Goal: Transaction & Acquisition: Subscribe to service/newsletter

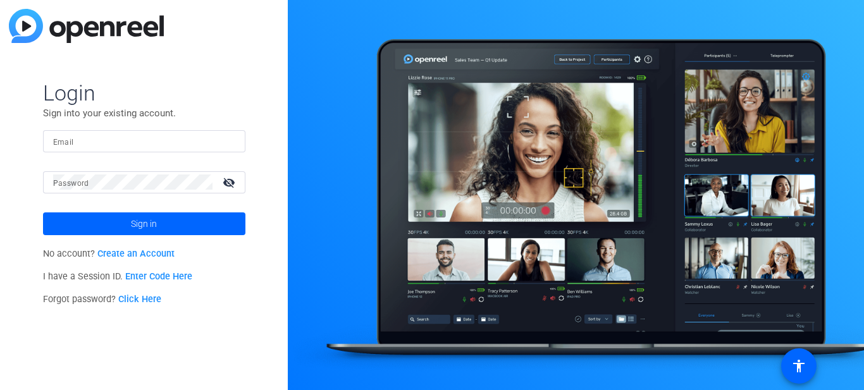
click at [235, 141] on div at bounding box center [235, 141] width 0 height 0
click at [187, 158] on mat-form-field "Email" at bounding box center [144, 150] width 202 height 41
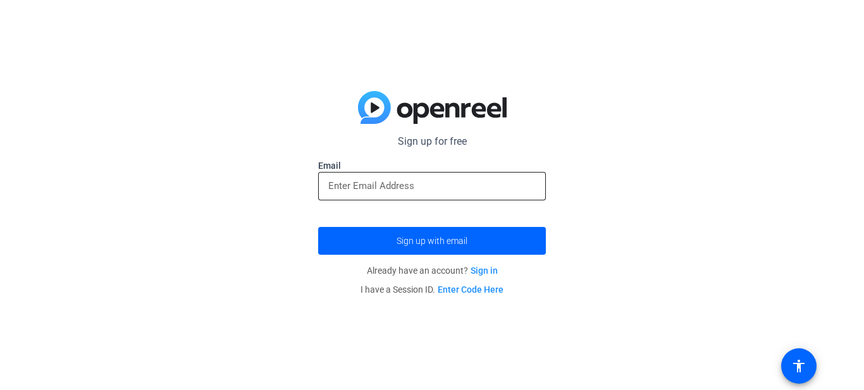
click at [328, 178] on div at bounding box center [328, 178] width 0 height 0
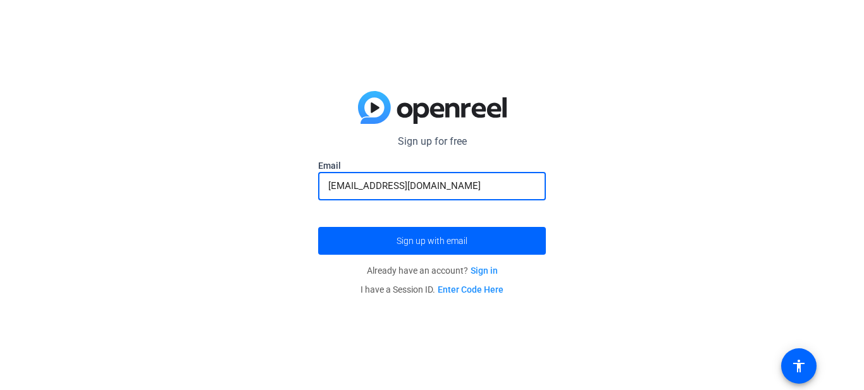
click at [318, 227] on button "Sign up with email" at bounding box center [432, 241] width 228 height 28
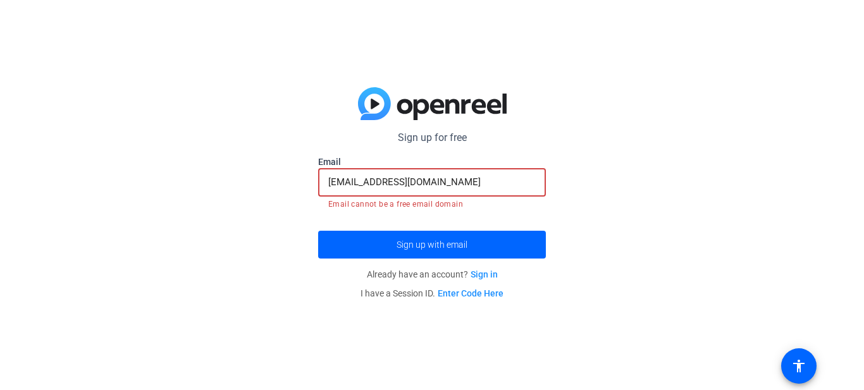
drag, startPoint x: 368, startPoint y: 182, endPoint x: 416, endPoint y: 217, distance: 59.3
click at [416, 217] on form "Sign up for free Email [EMAIL_ADDRESS][DOMAIN_NAME] Email cannot be a free emai…" at bounding box center [432, 194] width 228 height 128
click at [366, 181] on input "[EMAIL_ADDRESS][DOMAIN_NAME]" at bounding box center [431, 182] width 207 height 15
click at [371, 145] on p "Sign up for free" at bounding box center [432, 137] width 228 height 15
drag, startPoint x: 364, startPoint y: 185, endPoint x: 437, endPoint y: 249, distance: 97.2
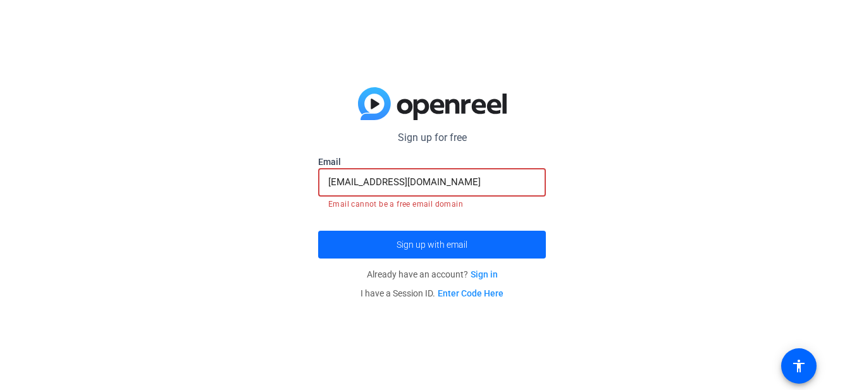
click at [437, 249] on form "Sign up for free Email [EMAIL_ADDRESS][DOMAIN_NAME] Email cannot be a free emai…" at bounding box center [432, 194] width 228 height 128
click at [363, 183] on input "[EMAIL_ADDRESS][DOMAIN_NAME]" at bounding box center [431, 182] width 207 height 15
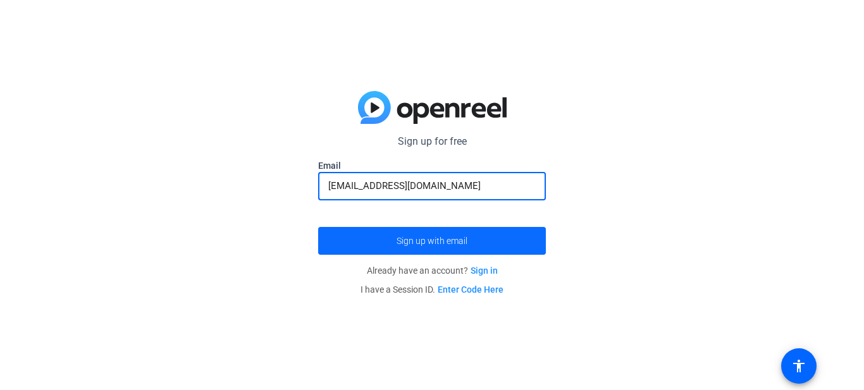
click at [318, 227] on button "Sign up with email" at bounding box center [432, 241] width 228 height 28
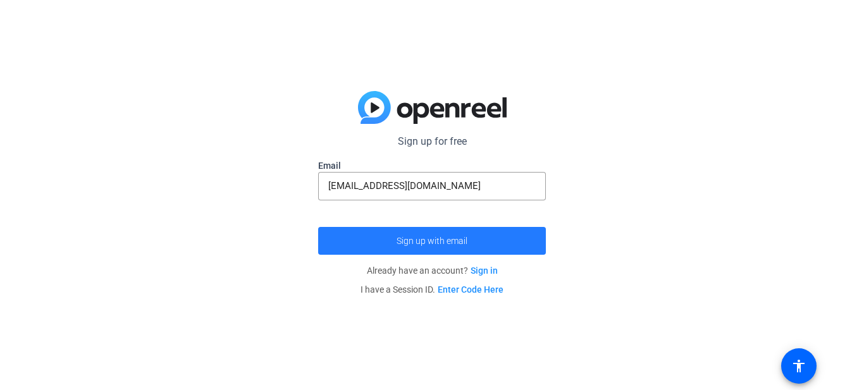
drag, startPoint x: 514, startPoint y: 236, endPoint x: 486, endPoint y: 235, distance: 28.5
click at [486, 235] on span "submit" at bounding box center [432, 241] width 228 height 30
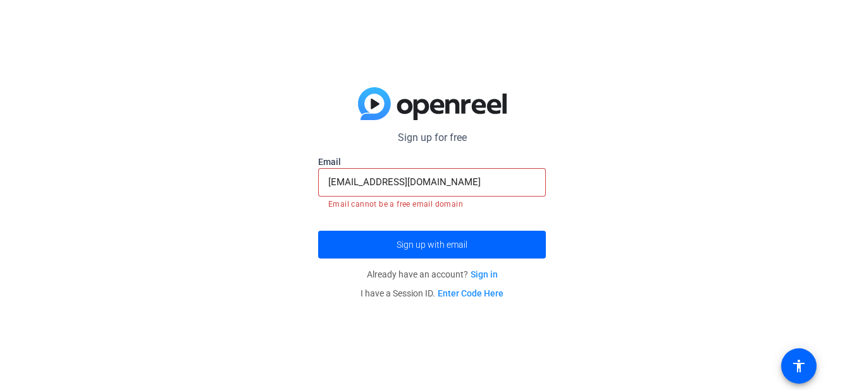
click at [374, 181] on input "[EMAIL_ADDRESS][DOMAIN_NAME]" at bounding box center [431, 182] width 207 height 15
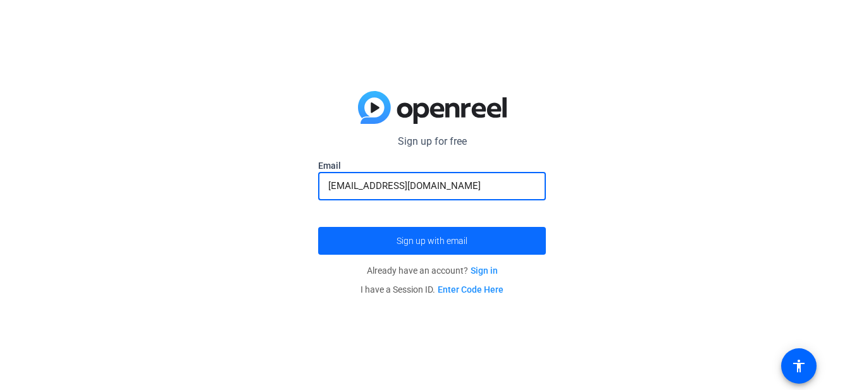
type input "[EMAIL_ADDRESS][DOMAIN_NAME]"
click at [481, 240] on span "submit" at bounding box center [432, 241] width 228 height 30
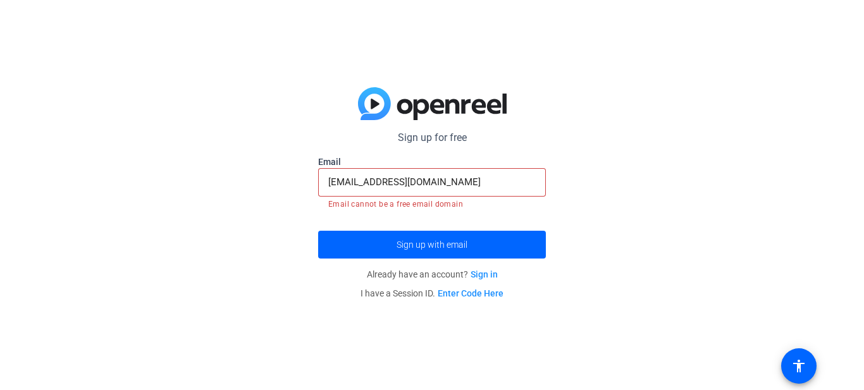
click at [328, 175] on div at bounding box center [328, 175] width 0 height 0
